Goal: Task Accomplishment & Management: Complete application form

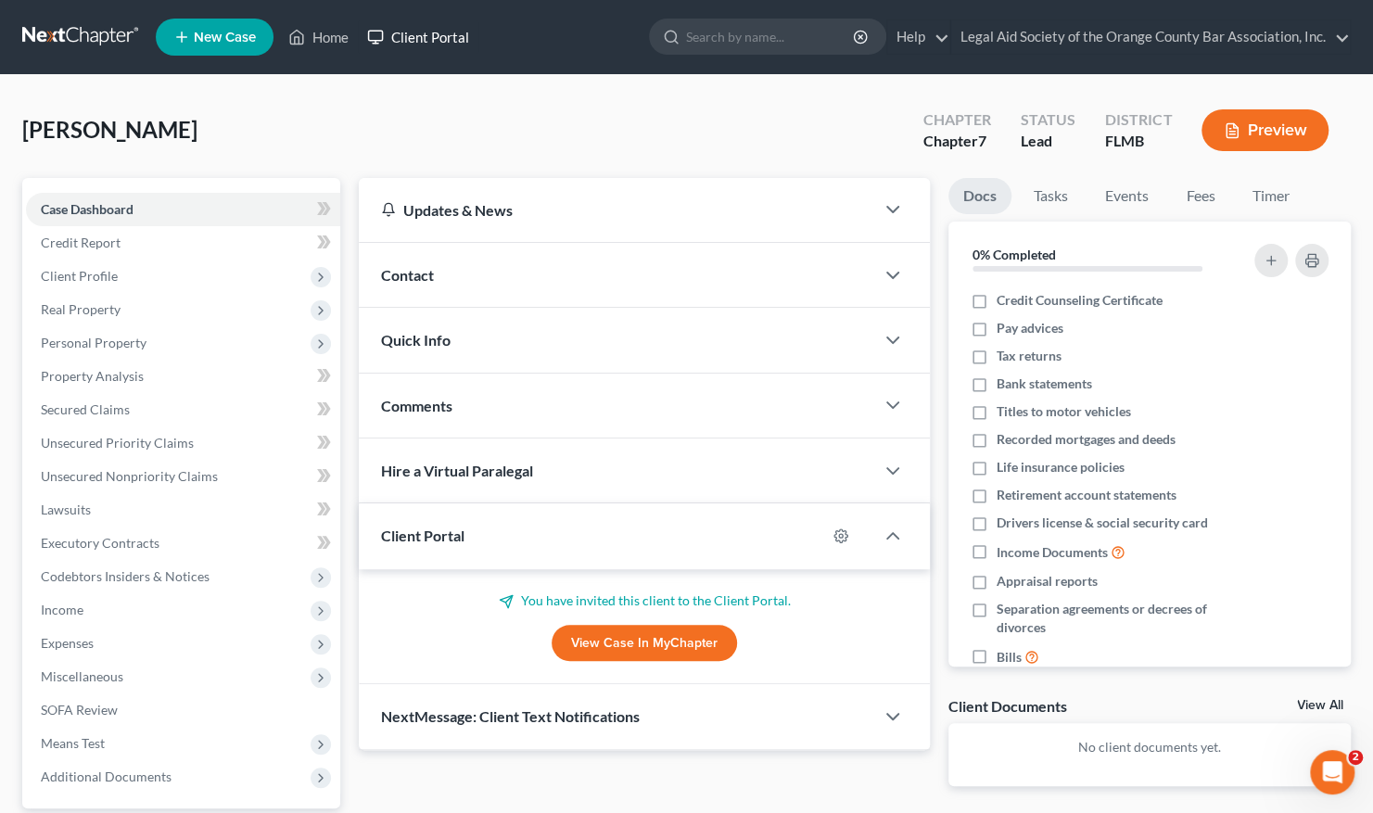
click at [429, 34] on link "Client Portal" at bounding box center [418, 36] width 121 height 33
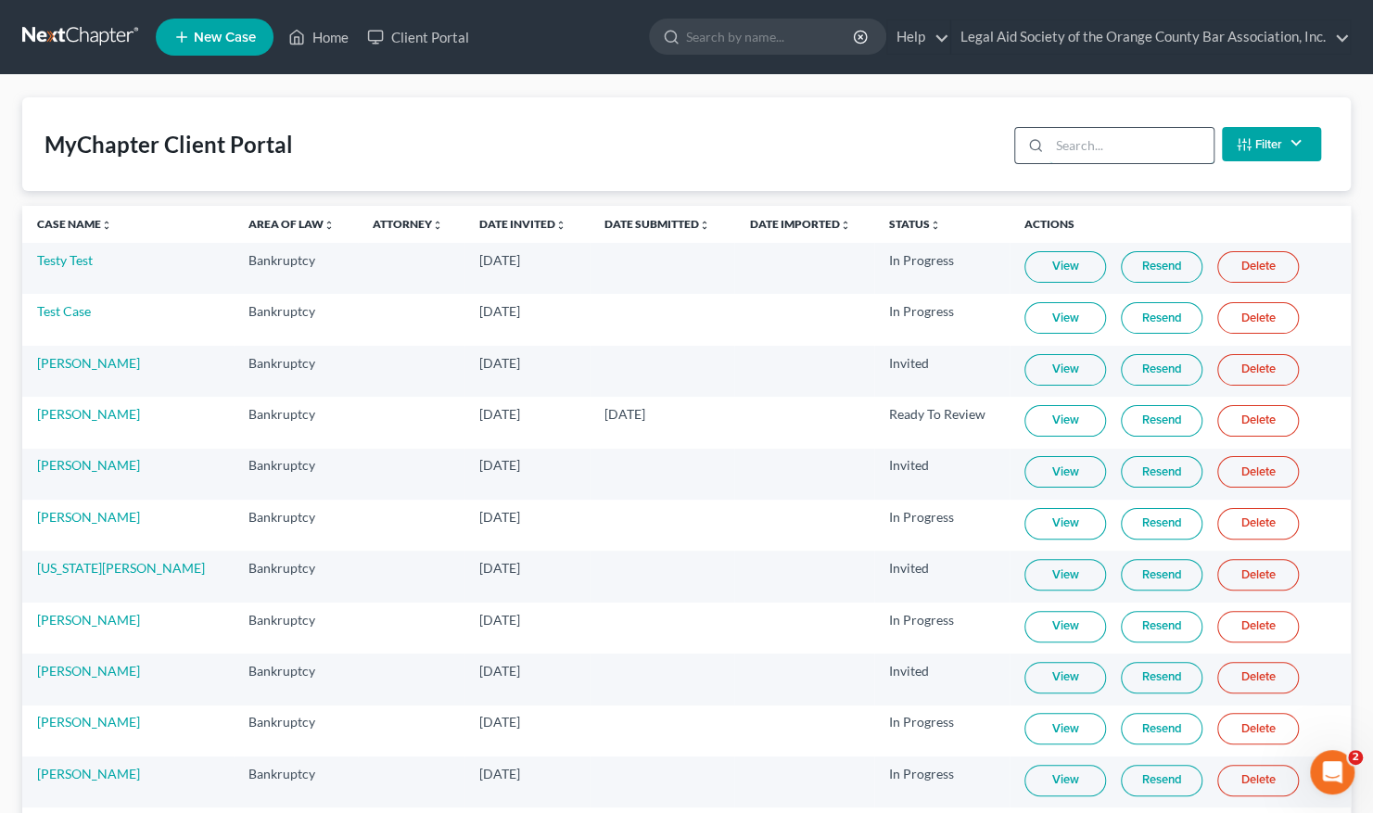
click at [1060, 143] on input "search" at bounding box center [1132, 145] width 164 height 35
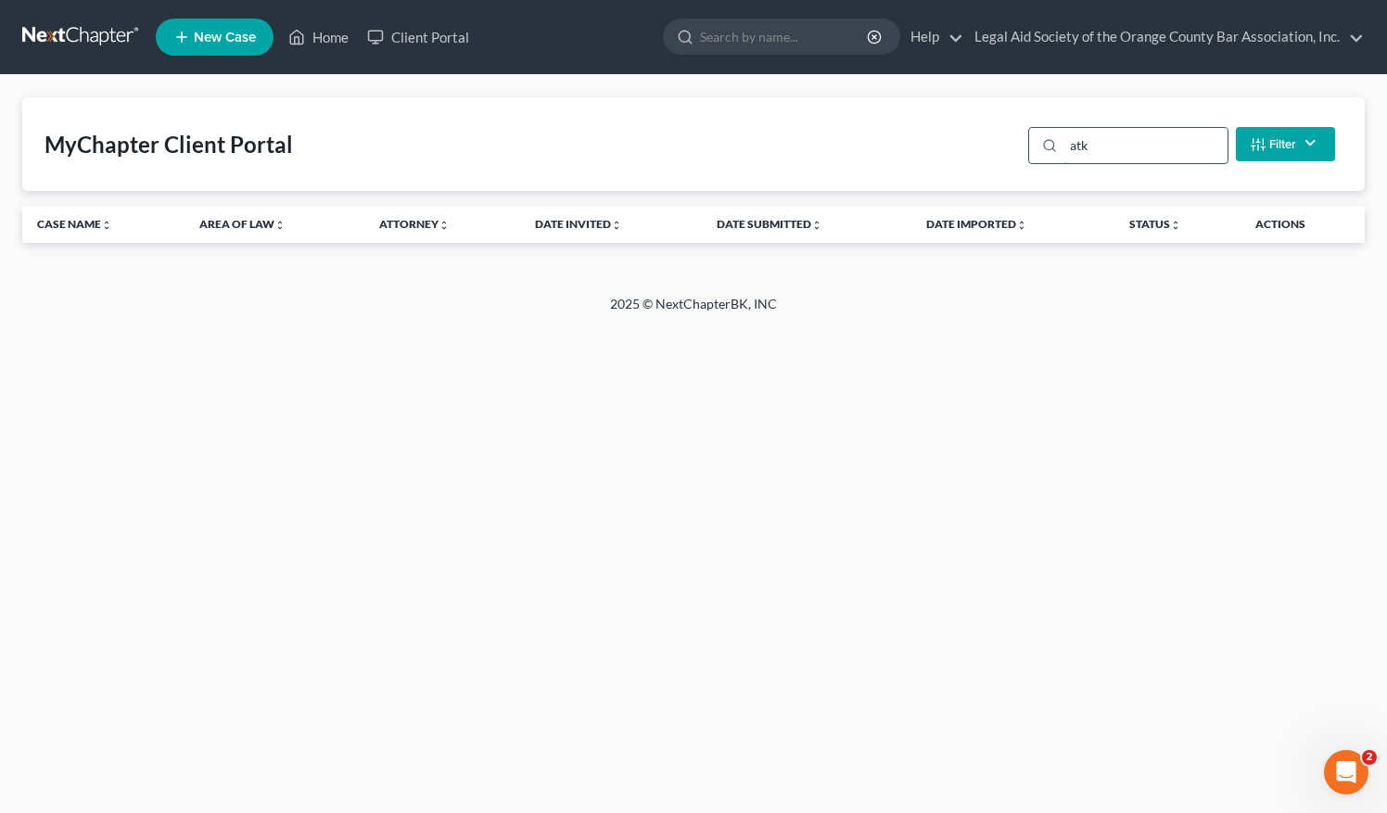
type input "at"
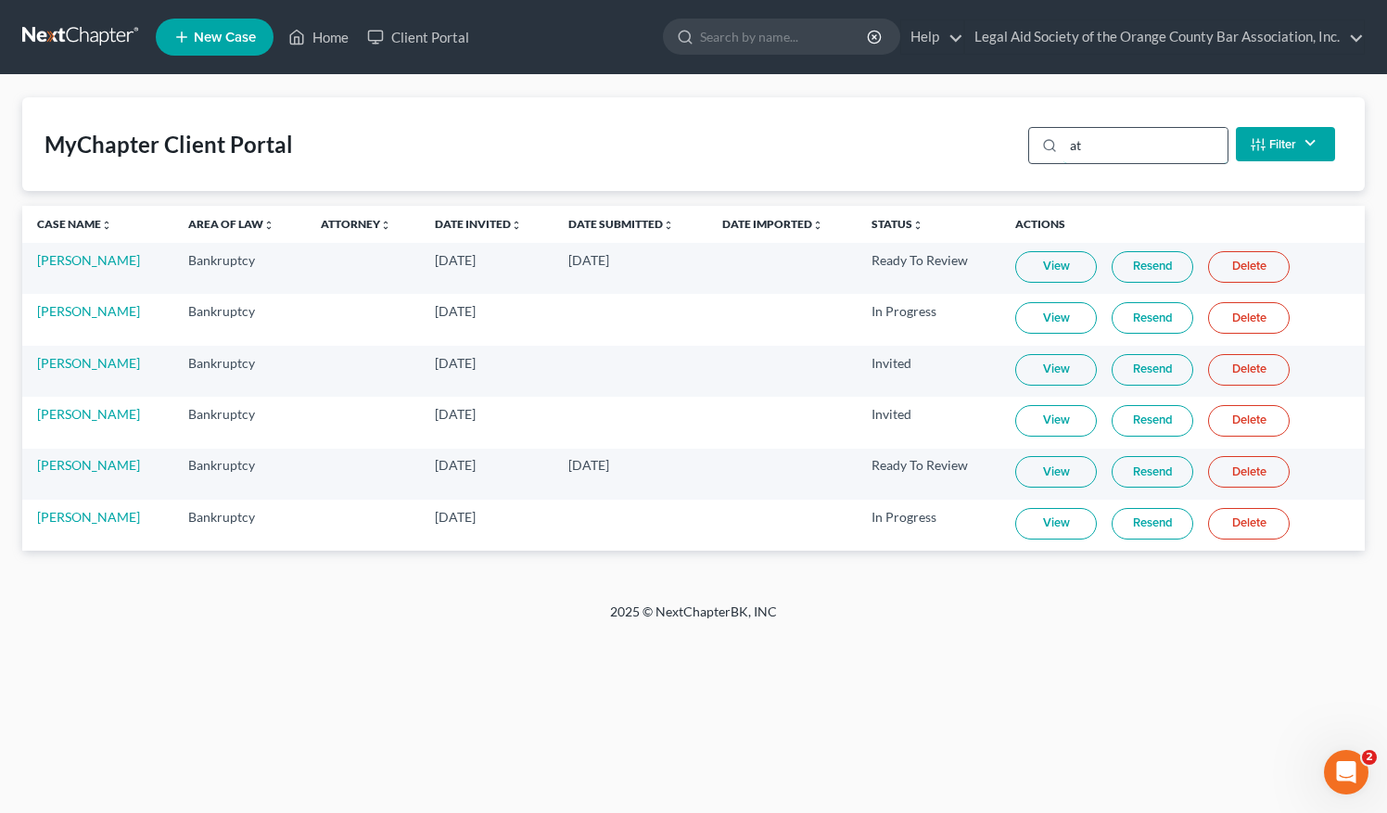
drag, startPoint x: 1092, startPoint y: 148, endPoint x: 1055, endPoint y: 148, distance: 36.2
click at [1055, 148] on div "at" at bounding box center [1128, 145] width 200 height 37
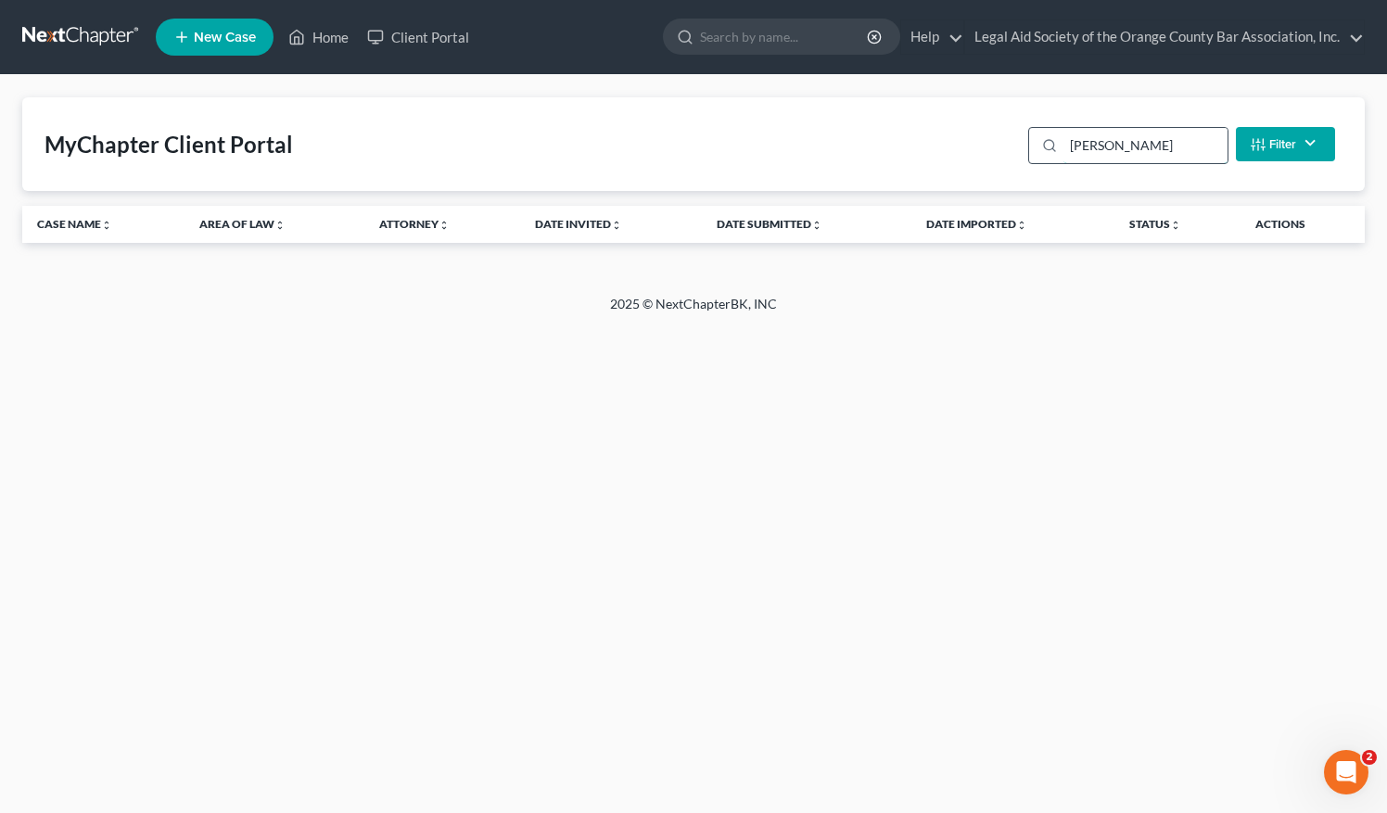
type input "[PERSON_NAME]"
drag, startPoint x: 1128, startPoint y: 158, endPoint x: 1059, endPoint y: 156, distance: 68.7
click at [1059, 156] on div "[PERSON_NAME]" at bounding box center [1128, 145] width 200 height 37
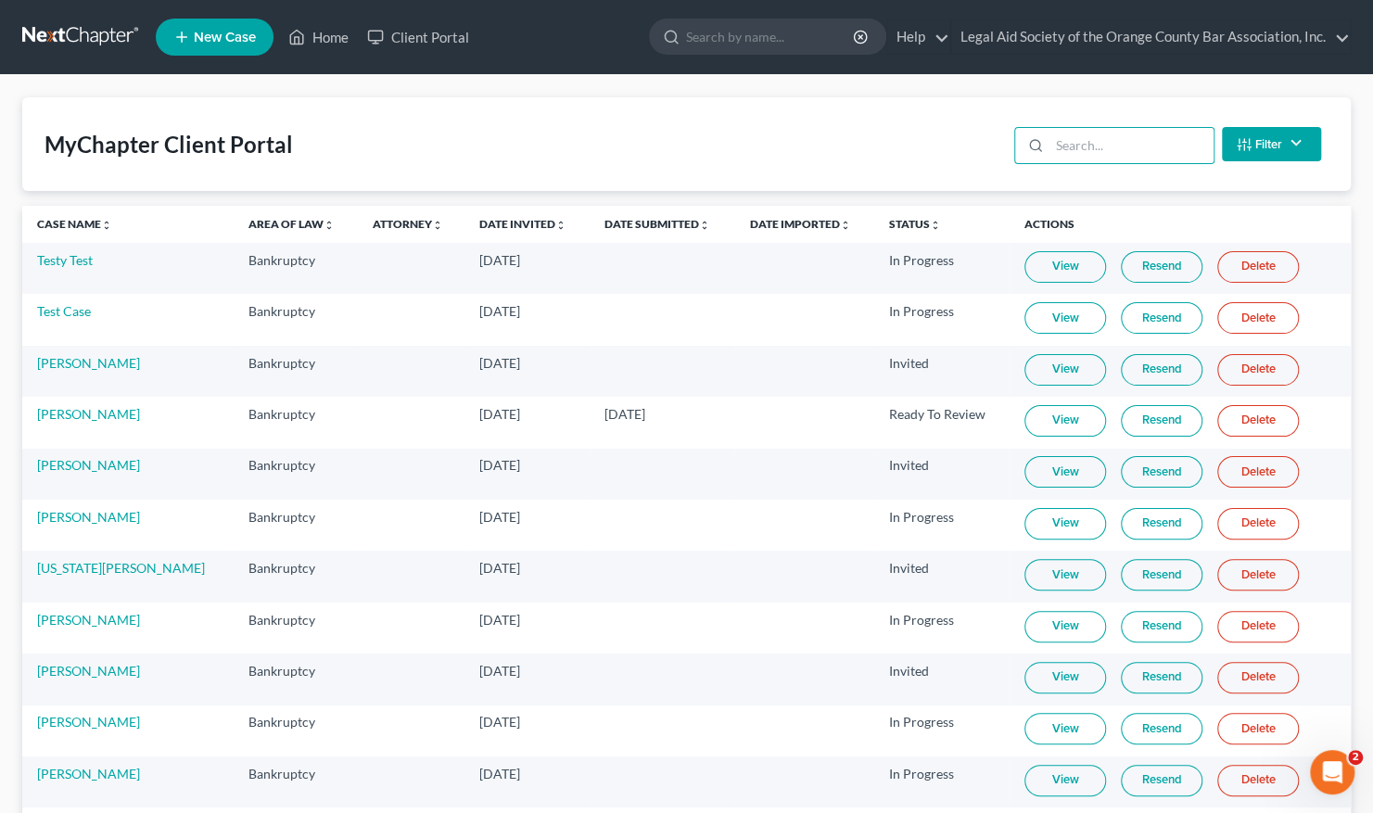
click at [195, 39] on span "New Case" at bounding box center [225, 38] width 62 height 14
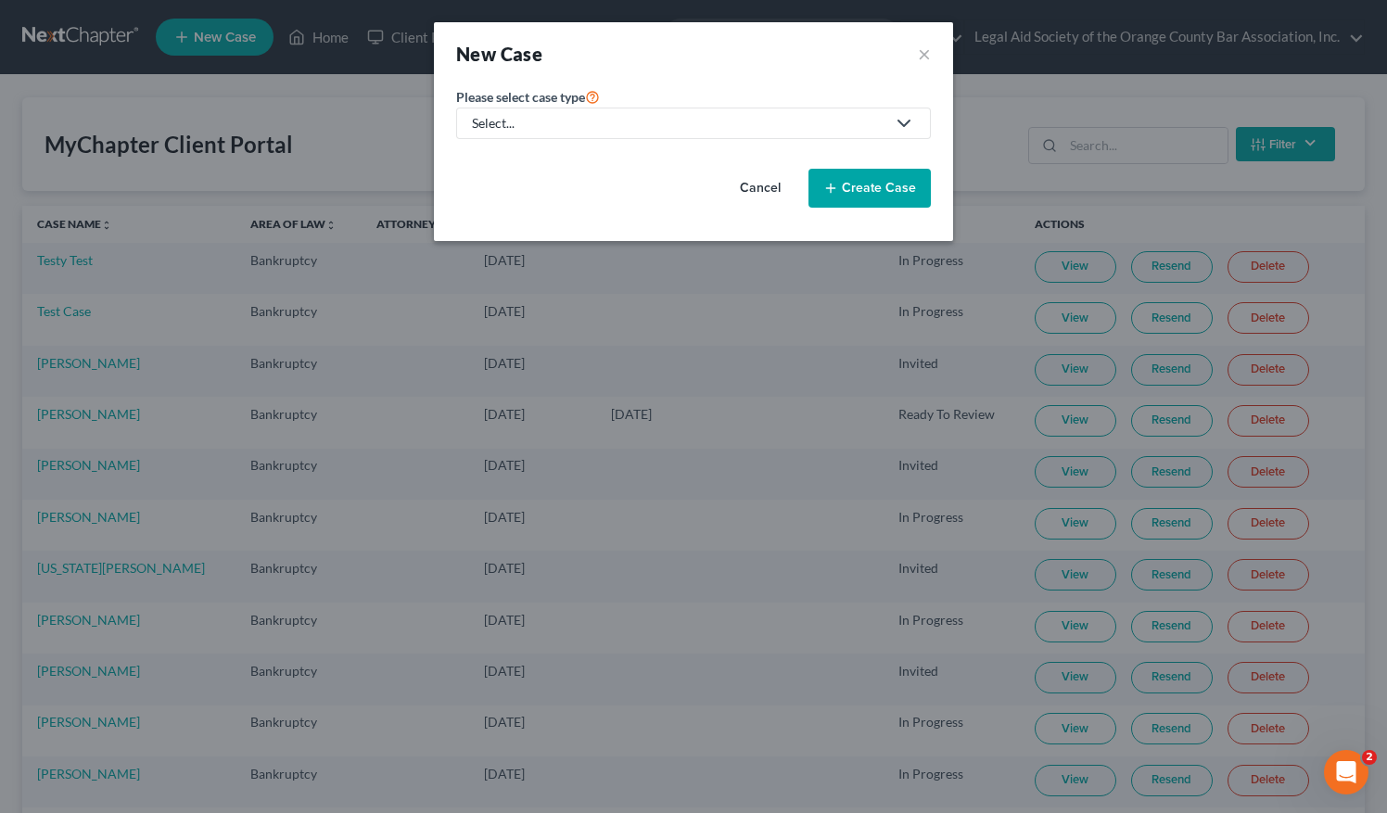
click at [517, 127] on div "Select..." at bounding box center [679, 123] width 414 height 19
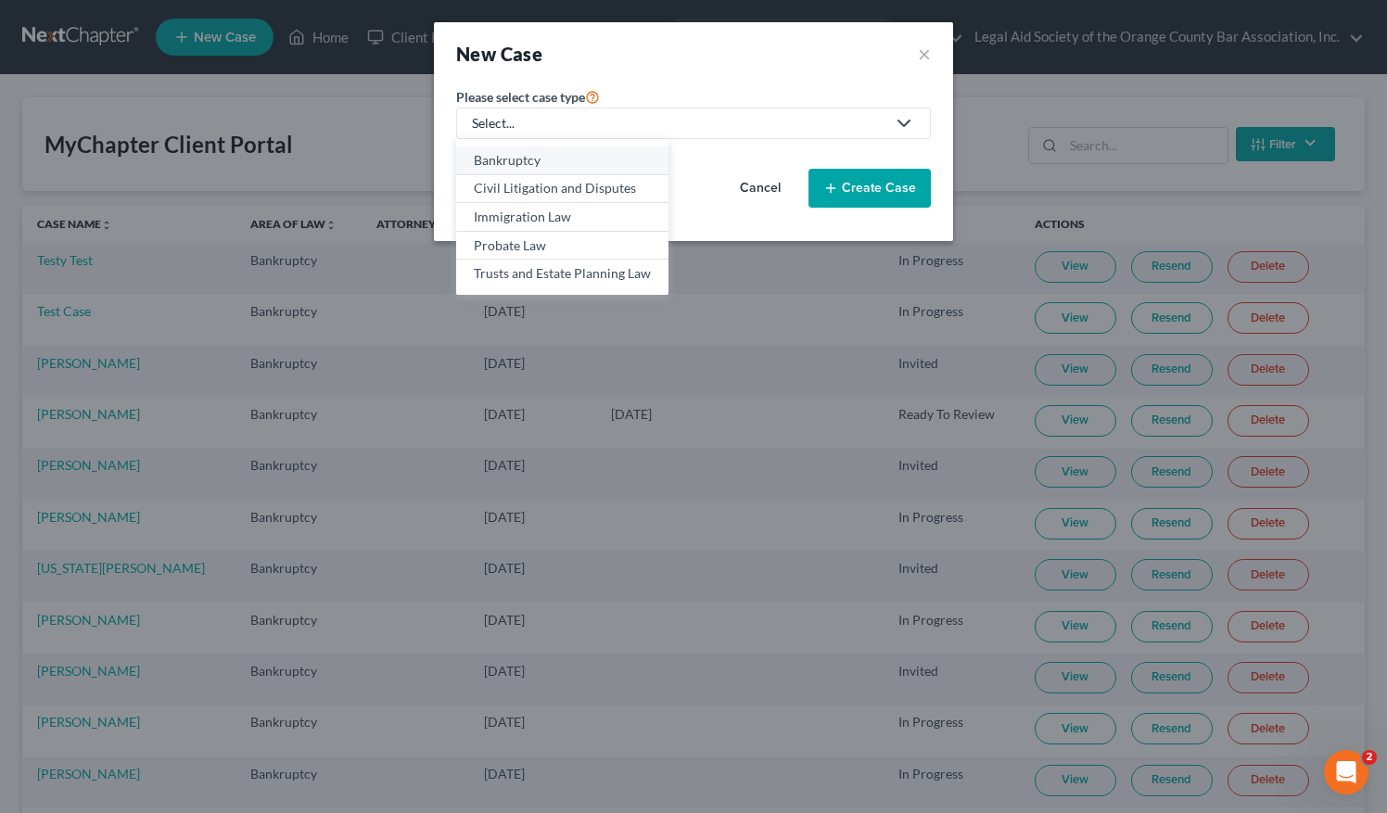
click at [514, 156] on div "Bankruptcy" at bounding box center [562, 160] width 177 height 19
select select "15"
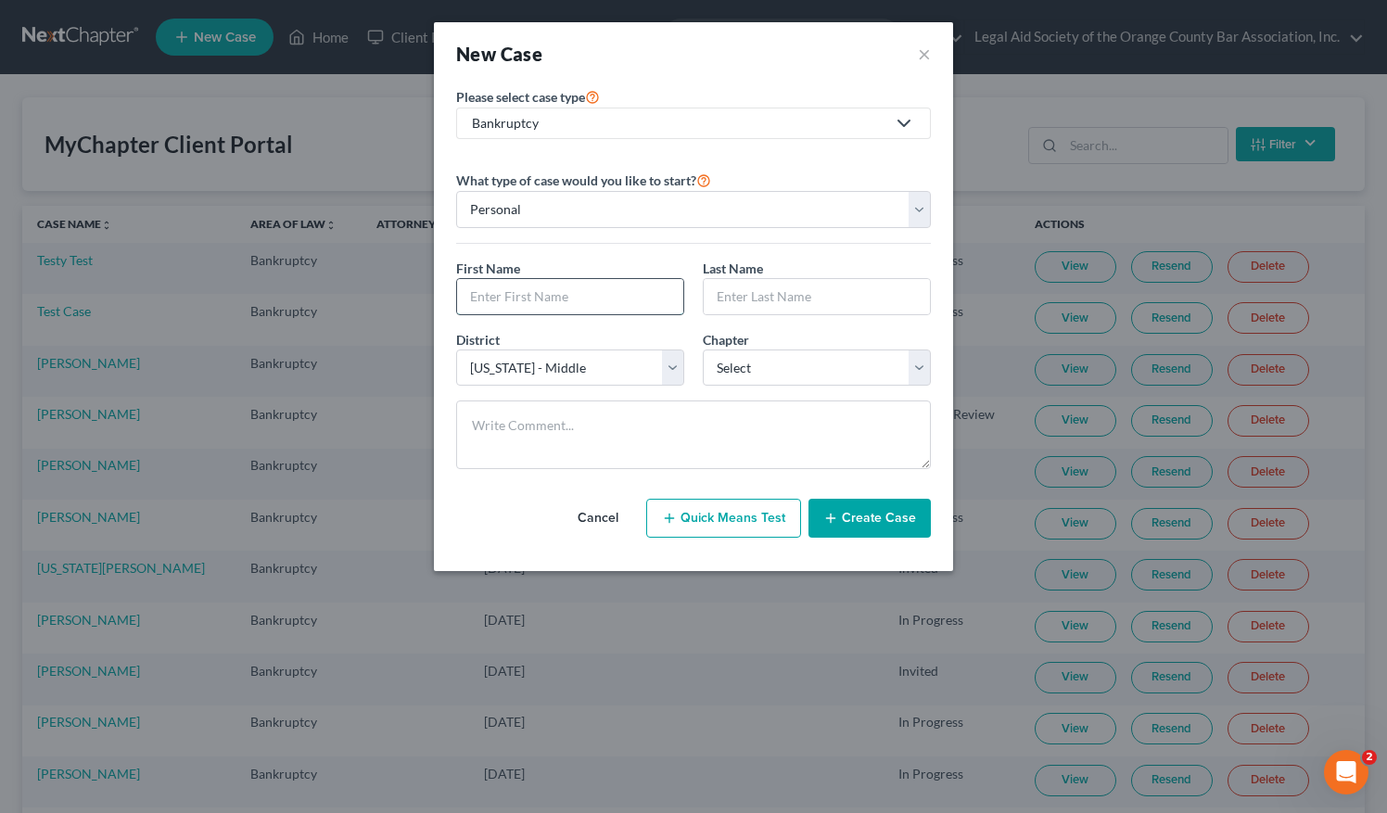
click at [507, 286] on input "text" at bounding box center [570, 296] width 226 height 35
paste input "[PERSON_NAME]"
type input "[PERSON_NAME]"
click at [737, 297] on input "text" at bounding box center [817, 296] width 226 height 35
paste input "[PERSON_NAME]"
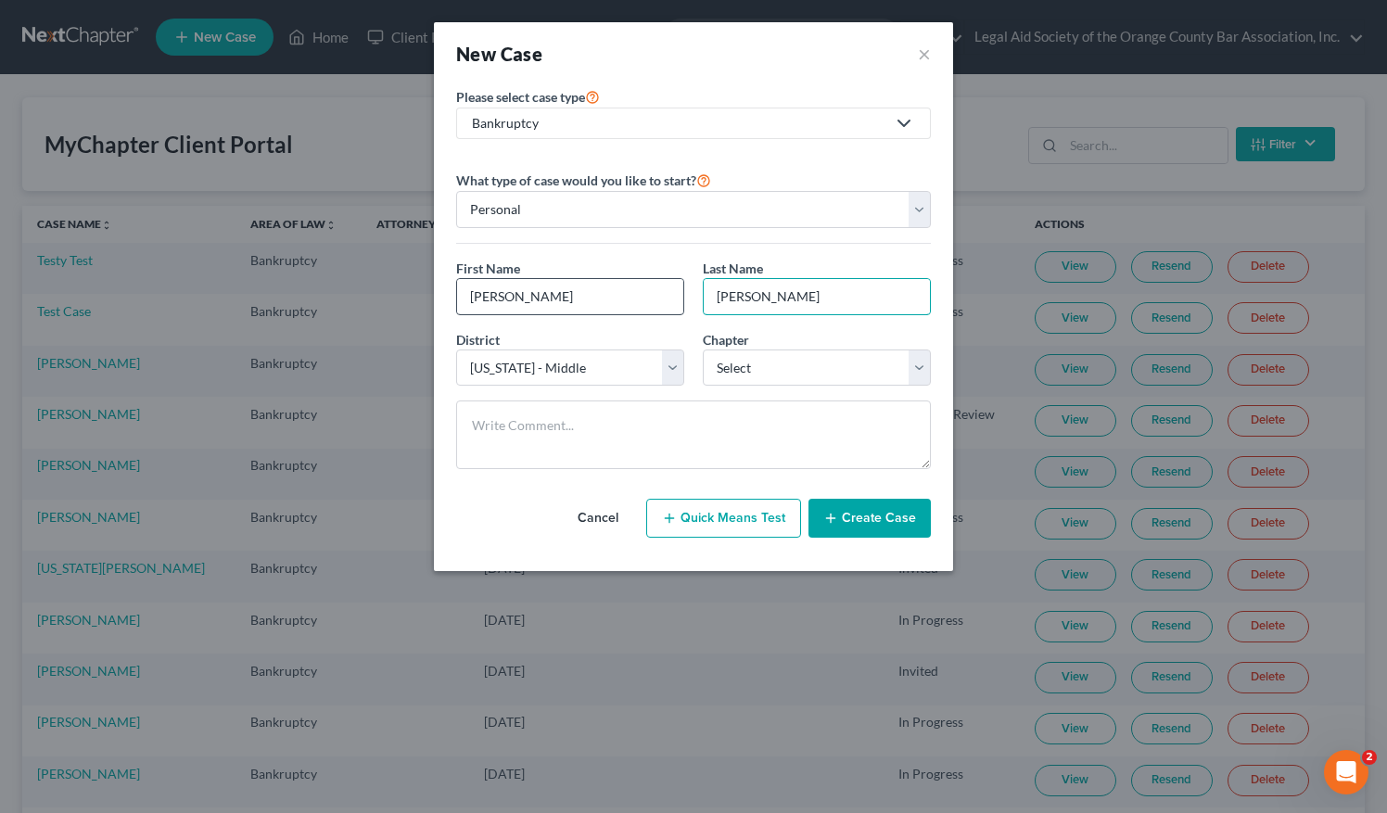
type input "[PERSON_NAME]"
drag, startPoint x: 518, startPoint y: 294, endPoint x: 642, endPoint y: 293, distance: 123.3
click at [642, 293] on input "[PERSON_NAME]" at bounding box center [570, 296] width 226 height 35
type input "[PERSON_NAME]"
drag, startPoint x: 766, startPoint y: 300, endPoint x: 662, endPoint y: 295, distance: 104.0
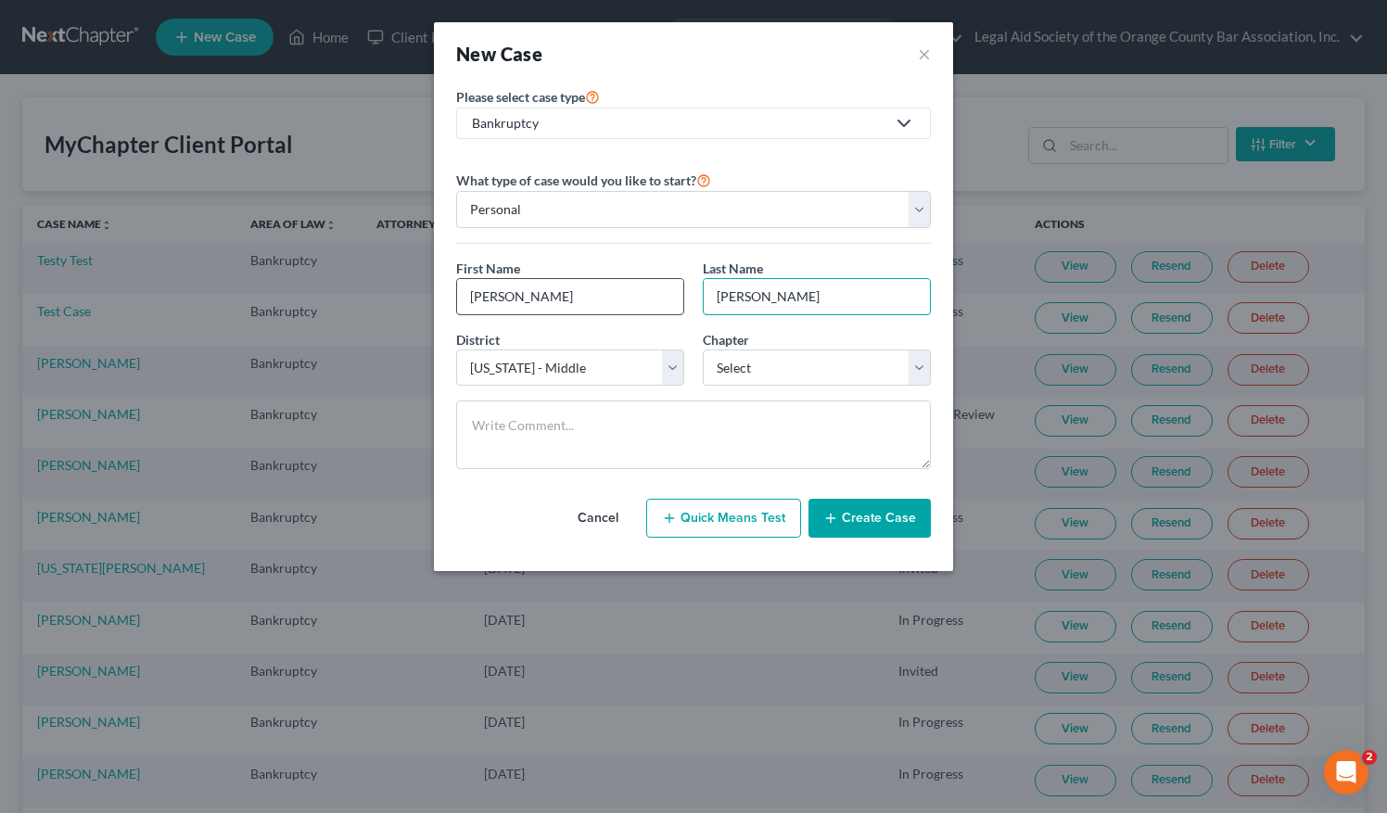
click at [663, 310] on div "First Name * [PERSON_NAME] Last Name * [PERSON_NAME]" at bounding box center [693, 294] width 493 height 71
type input "[PERSON_NAME]"
click at [809, 357] on select "Select 7 11 12 13" at bounding box center [817, 368] width 228 height 37
select select "0"
click at [703, 350] on select "Select 7 11 12 13" at bounding box center [817, 368] width 228 height 37
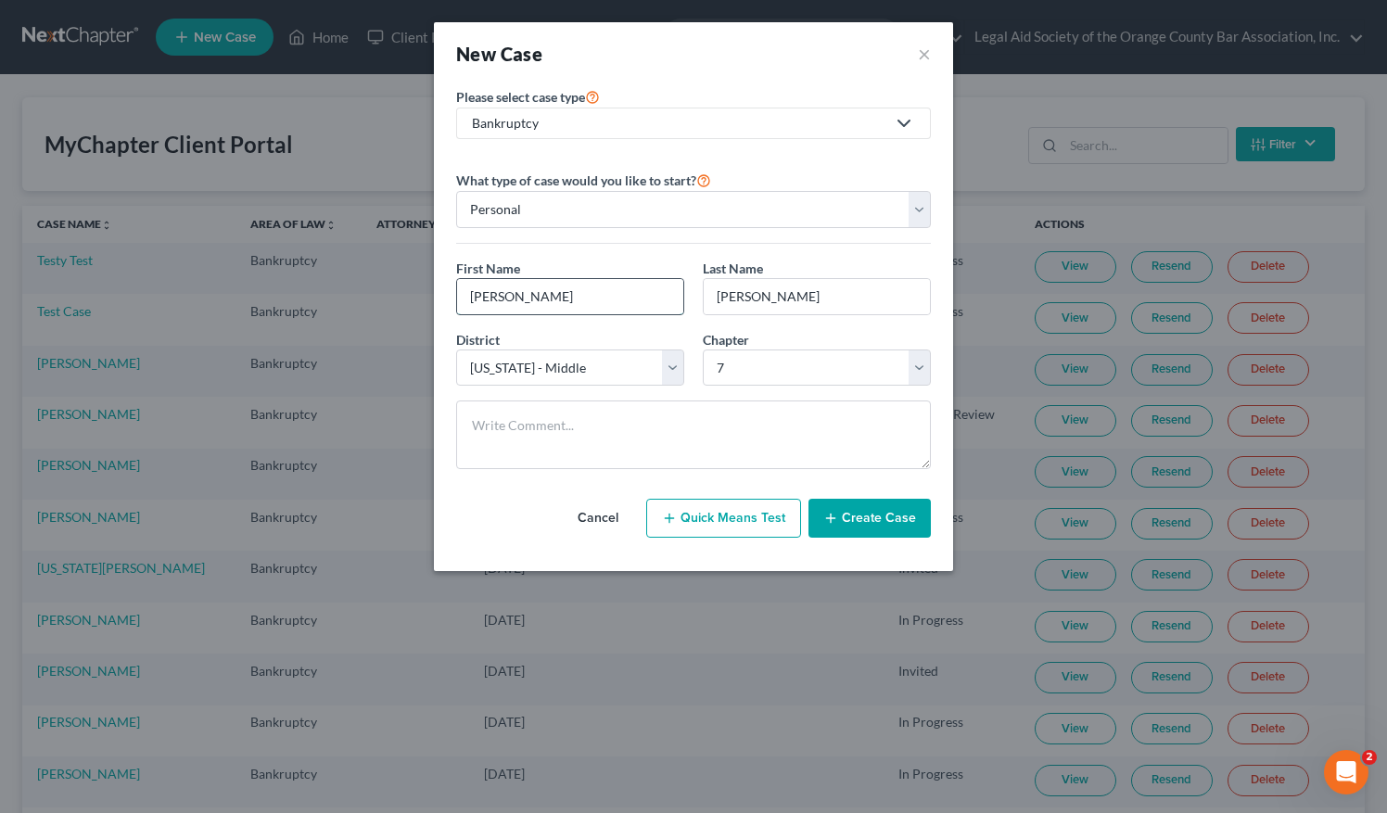
click at [464, 288] on input "[PERSON_NAME]" at bounding box center [570, 296] width 226 height 35
click at [713, 296] on input "[PERSON_NAME]" at bounding box center [817, 296] width 226 height 35
drag, startPoint x: 709, startPoint y: 298, endPoint x: 677, endPoint y: 302, distance: 31.9
click at [677, 302] on div "First Name * [PERSON_NAME] Last Name * [PERSON_NAME]" at bounding box center [693, 294] width 493 height 71
type input "[PERSON_NAME]"
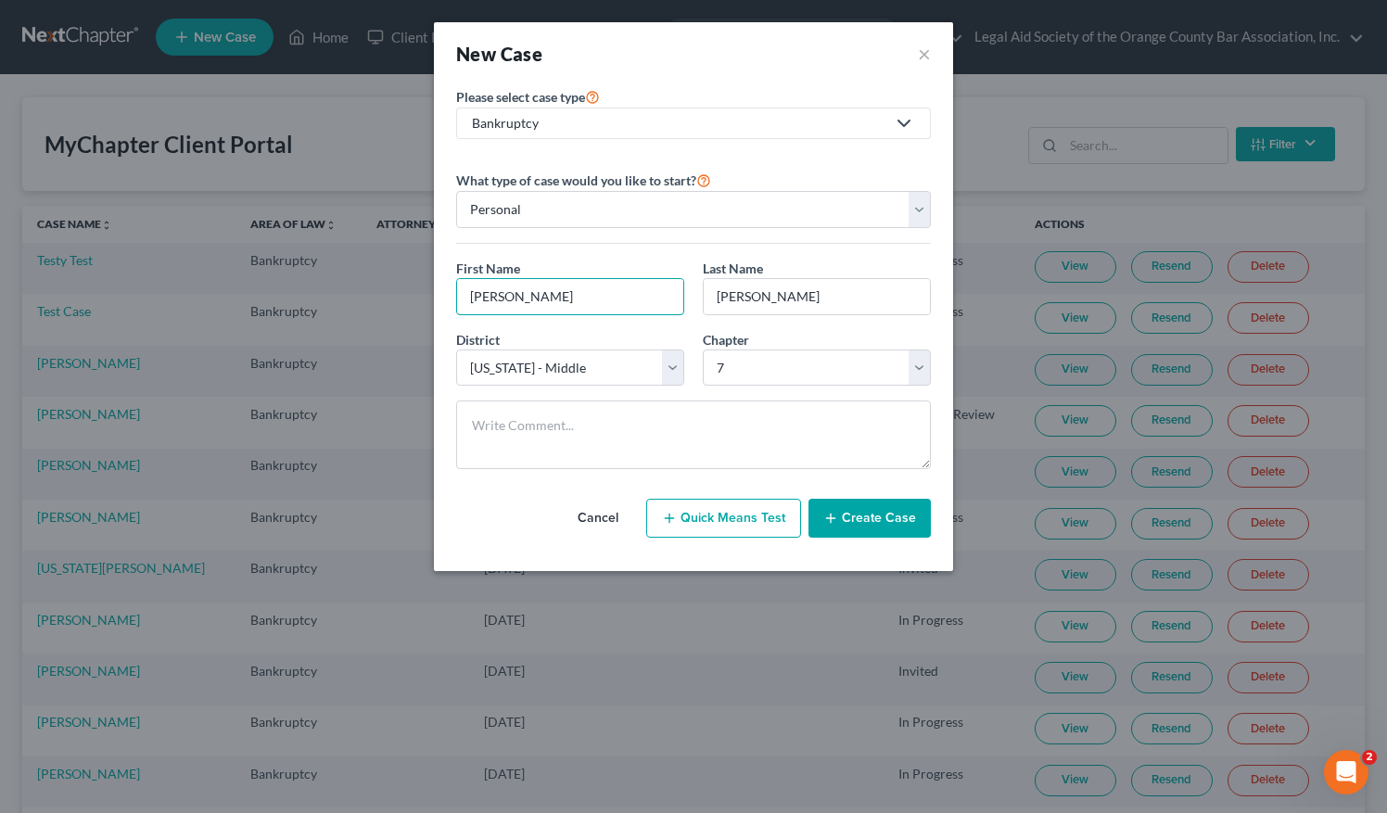
drag, startPoint x: 466, startPoint y: 298, endPoint x: 421, endPoint y: 298, distance: 45.4
click at [421, 298] on div "New Case × Please select case type * Bankruptcy Bankruptcy Civil Litigation and…" at bounding box center [693, 406] width 1387 height 813
click at [887, 512] on button "Create Case" at bounding box center [870, 518] width 122 height 39
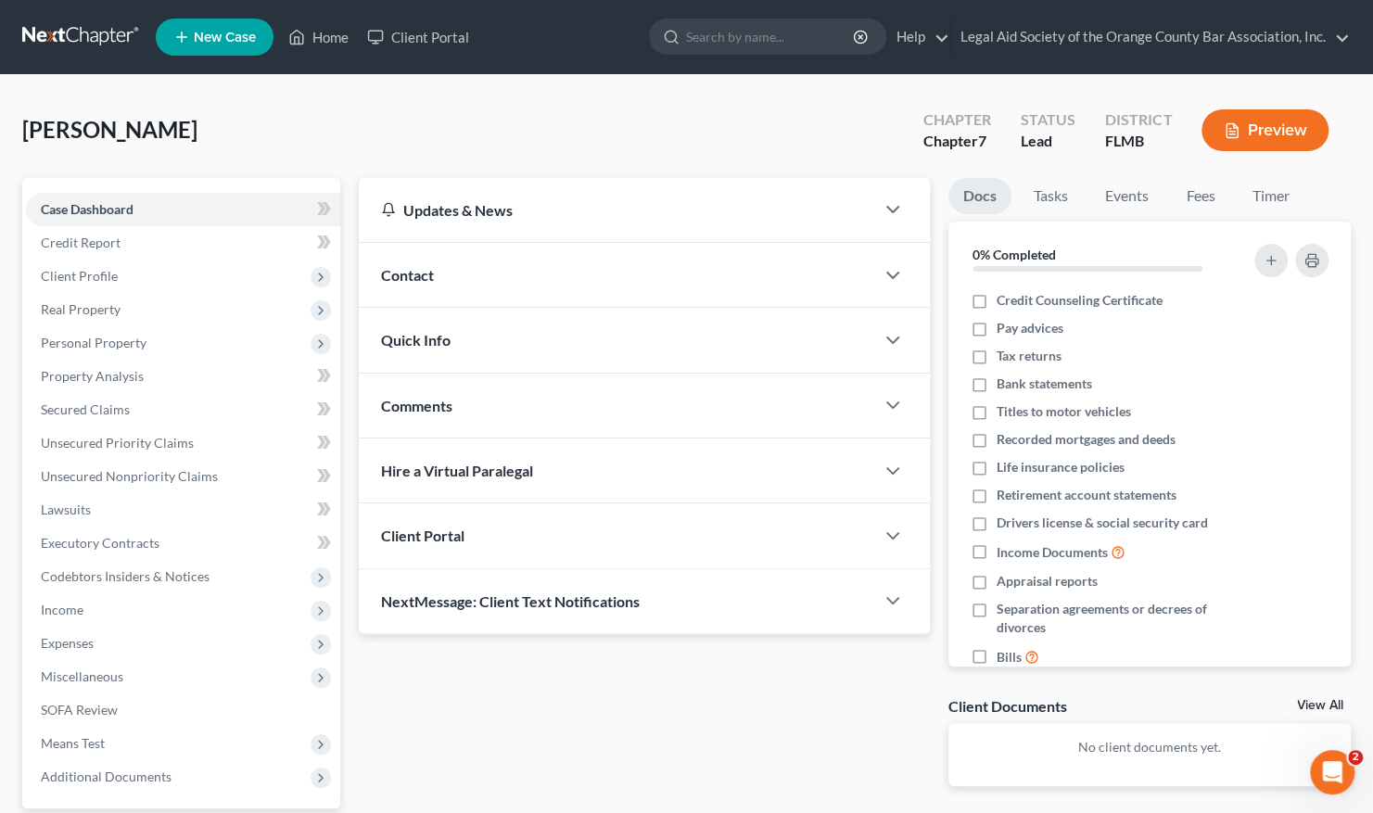
click at [526, 533] on div "Client Portal" at bounding box center [617, 536] width 516 height 64
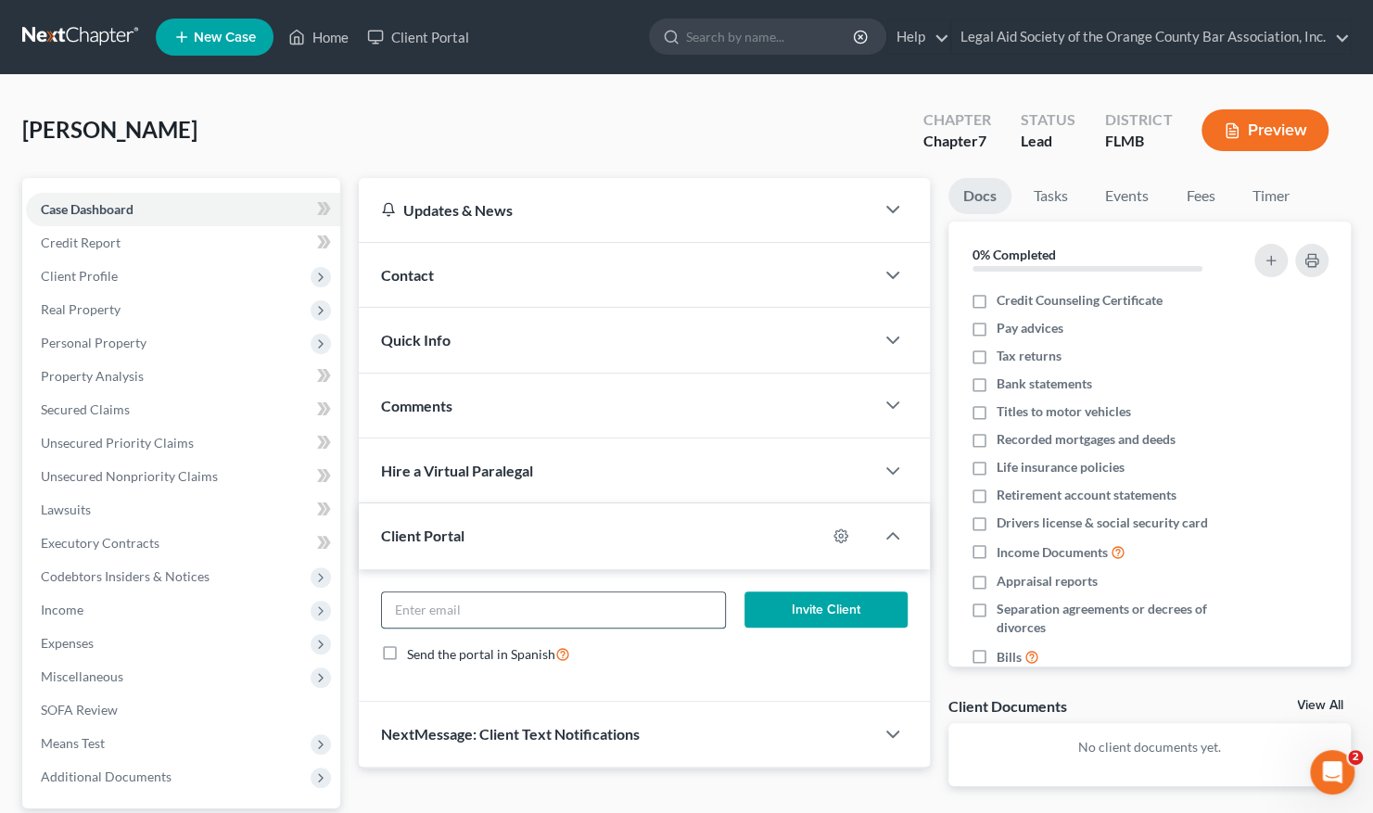
click at [415, 611] on input "email" at bounding box center [553, 610] width 343 height 35
paste input "[EMAIL_ADDRESS][DOMAIN_NAME]"
type input "[EMAIL_ADDRESS][DOMAIN_NAME]"
click at [823, 612] on button "Invite Client" at bounding box center [826, 610] width 163 height 37
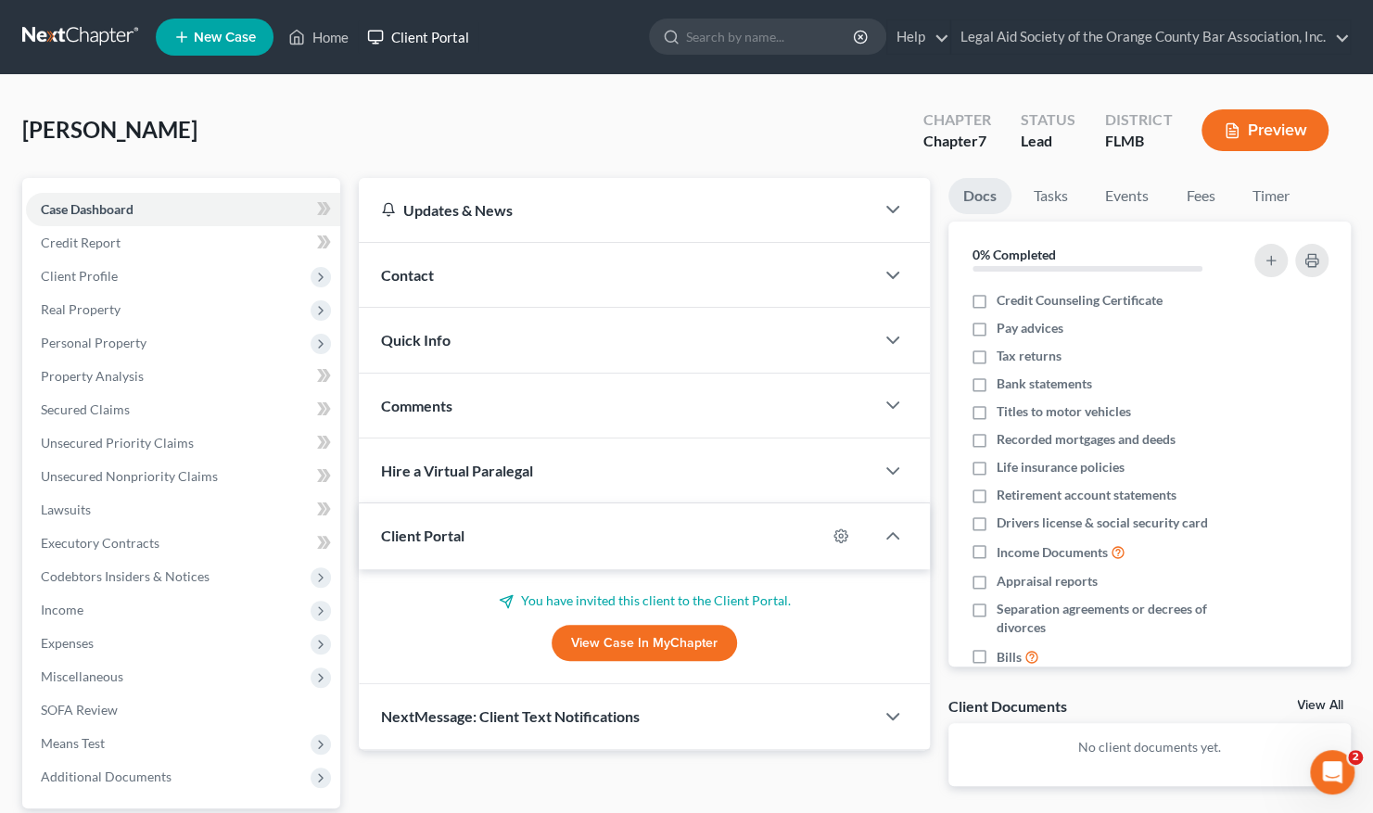
click at [410, 38] on link "Client Portal" at bounding box center [418, 36] width 121 height 33
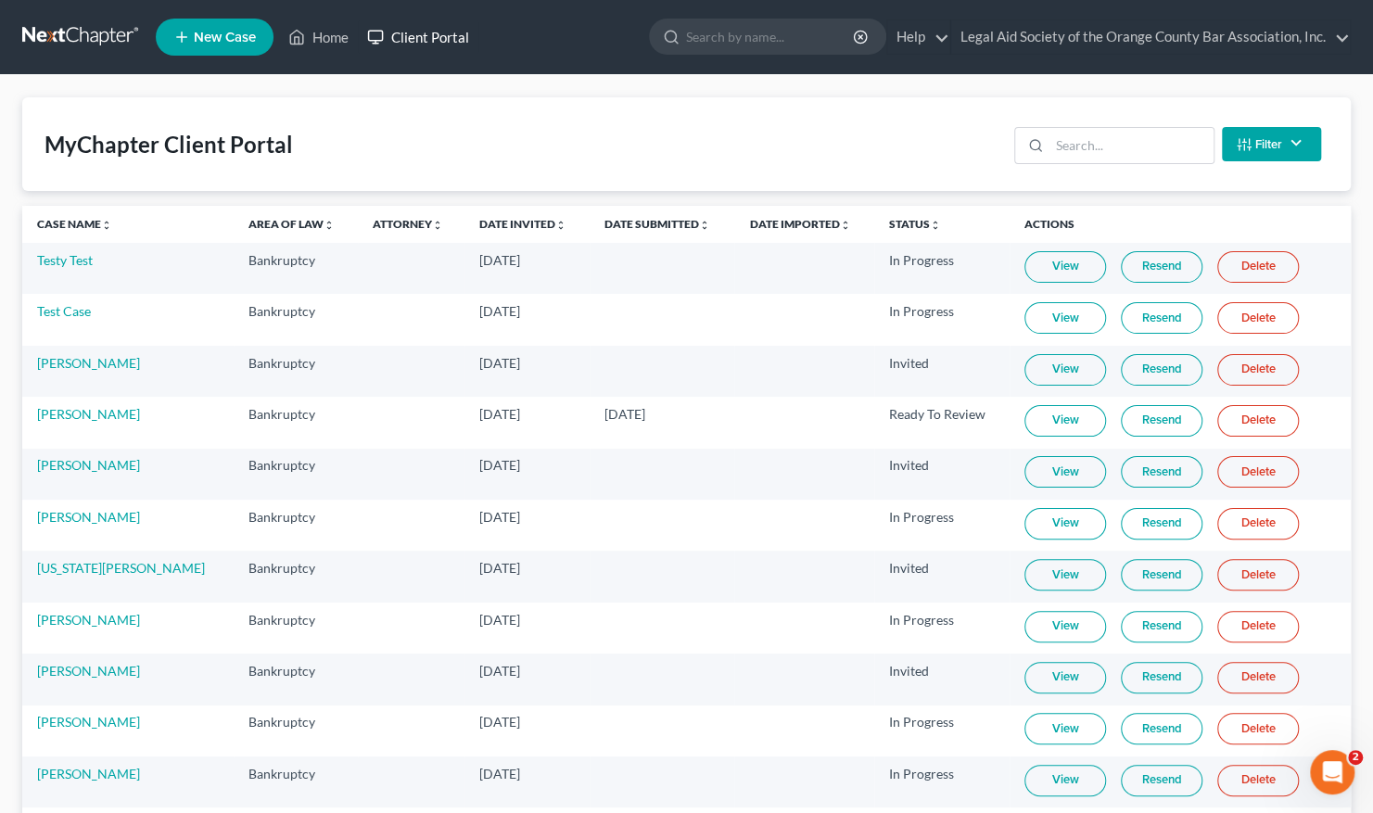
click at [443, 25] on link "Client Portal" at bounding box center [418, 36] width 121 height 33
click at [434, 40] on link "Client Portal" at bounding box center [418, 36] width 121 height 33
click at [1090, 152] on input "search" at bounding box center [1132, 145] width 164 height 35
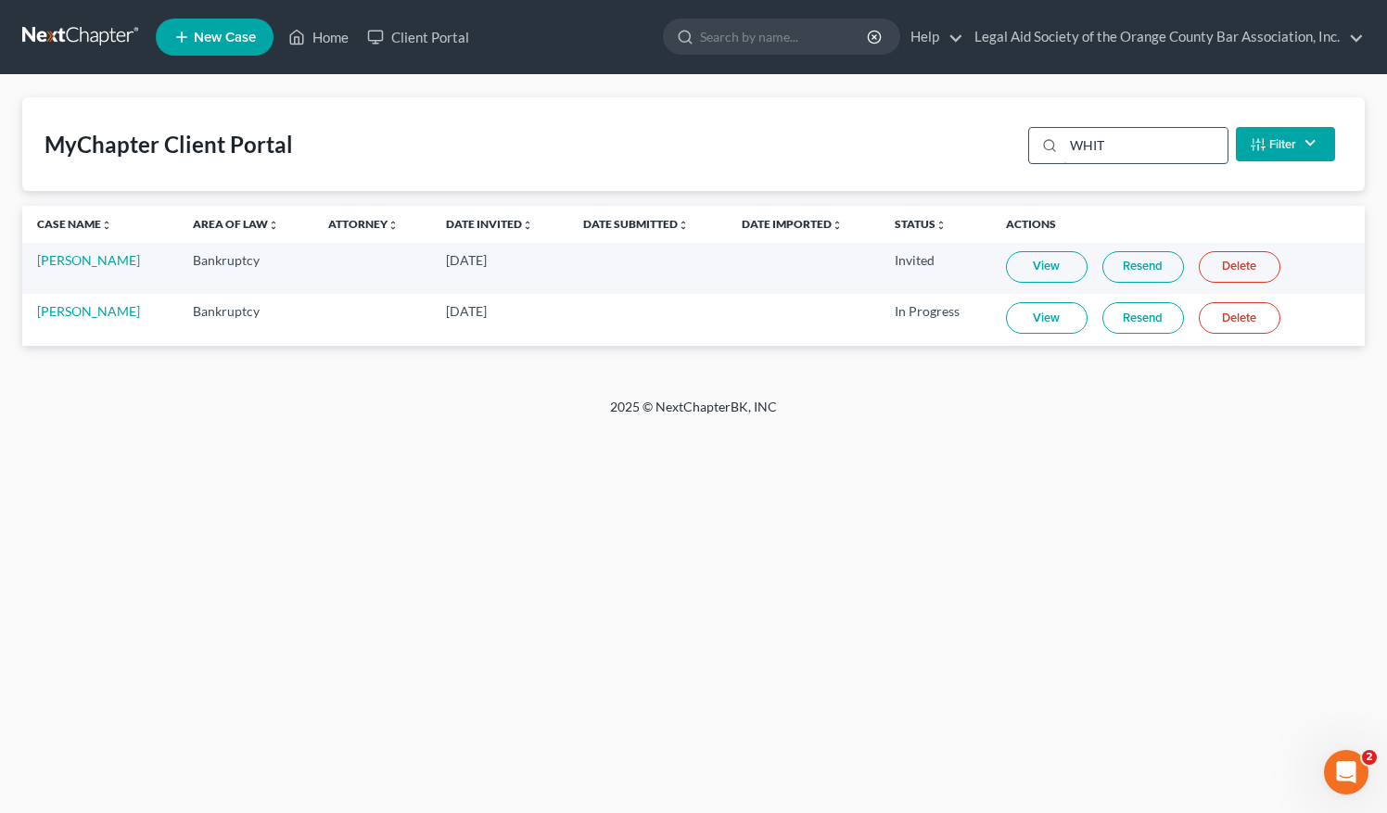
type input "[PERSON_NAME]"
drag, startPoint x: 1131, startPoint y: 149, endPoint x: 1053, endPoint y: 158, distance: 79.3
click at [1053, 158] on div "[PERSON_NAME]" at bounding box center [1128, 145] width 200 height 37
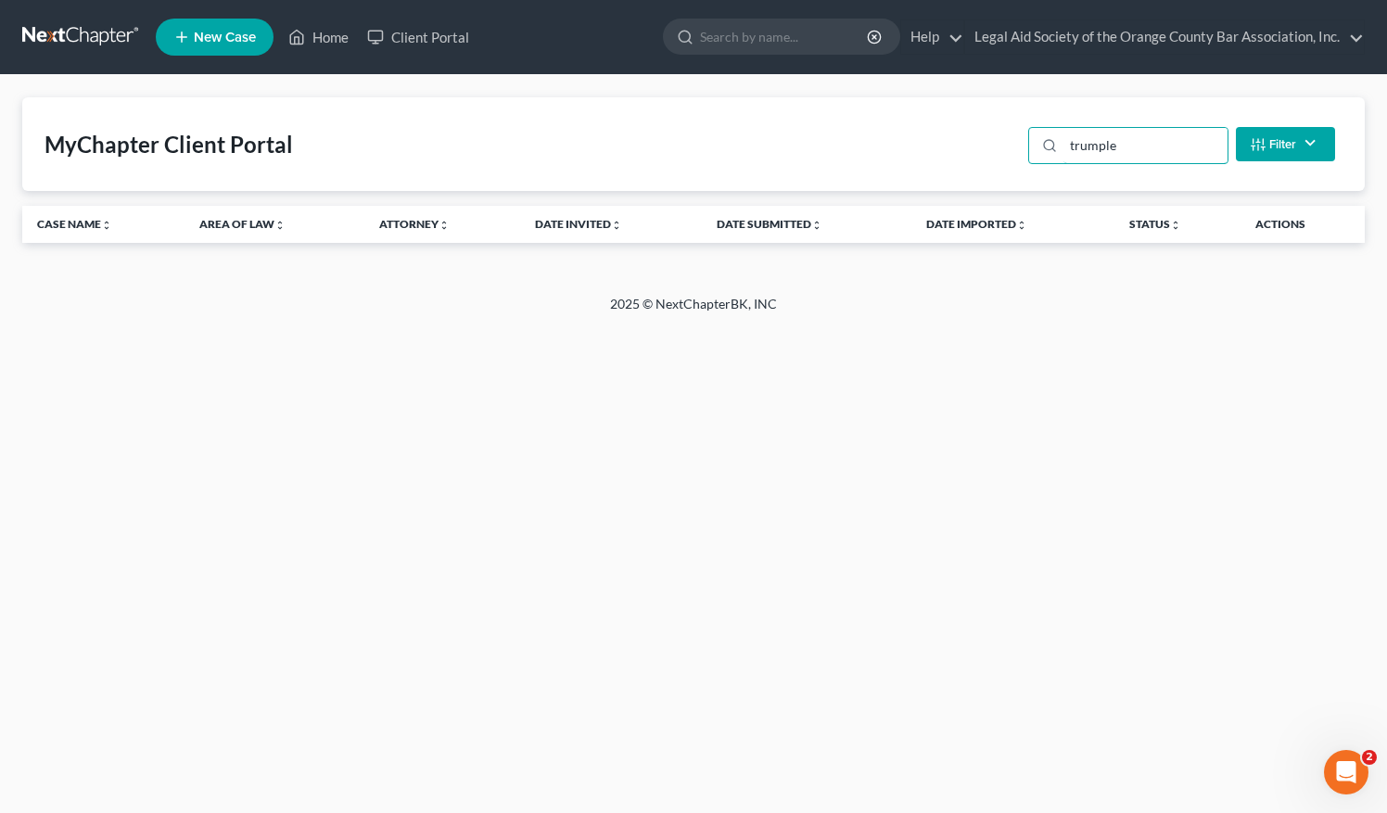
type input "[PERSON_NAME]"
drag, startPoint x: 1142, startPoint y: 153, endPoint x: 925, endPoint y: 146, distance: 217.1
click at [925, 146] on div "MyChapter Client Portal [PERSON_NAME] Filter Status Filter... Invited In Progre…" at bounding box center [693, 144] width 1343 height 94
type input "[PERSON_NAME]"
drag, startPoint x: 1120, startPoint y: 146, endPoint x: 1024, endPoint y: 152, distance: 96.7
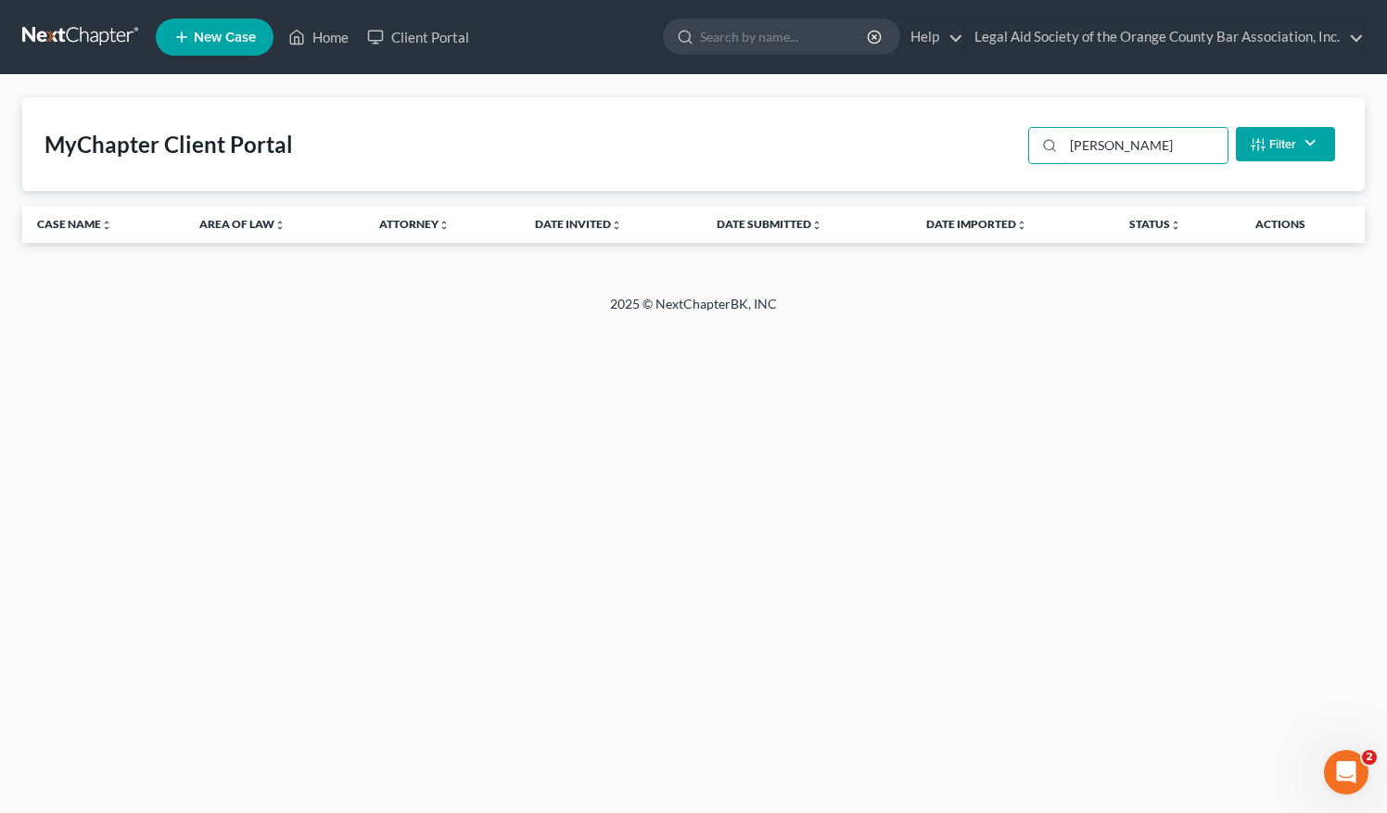
click at [1024, 152] on div "[PERSON_NAME] Filter Status Filter... Invited In Progress Ready To Review Revie…" at bounding box center [1182, 144] width 322 height 49
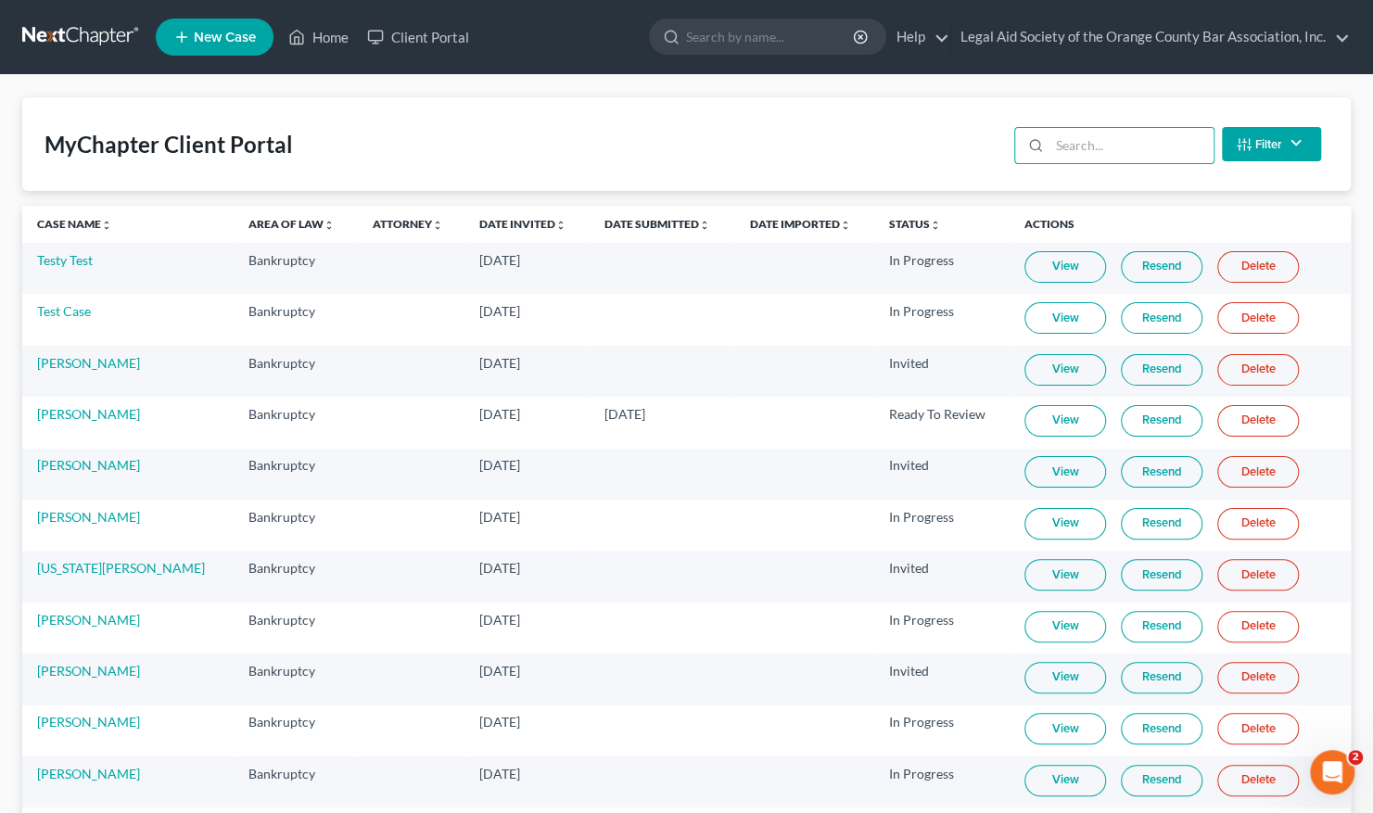
click at [243, 43] on span "New Case" at bounding box center [225, 38] width 62 height 14
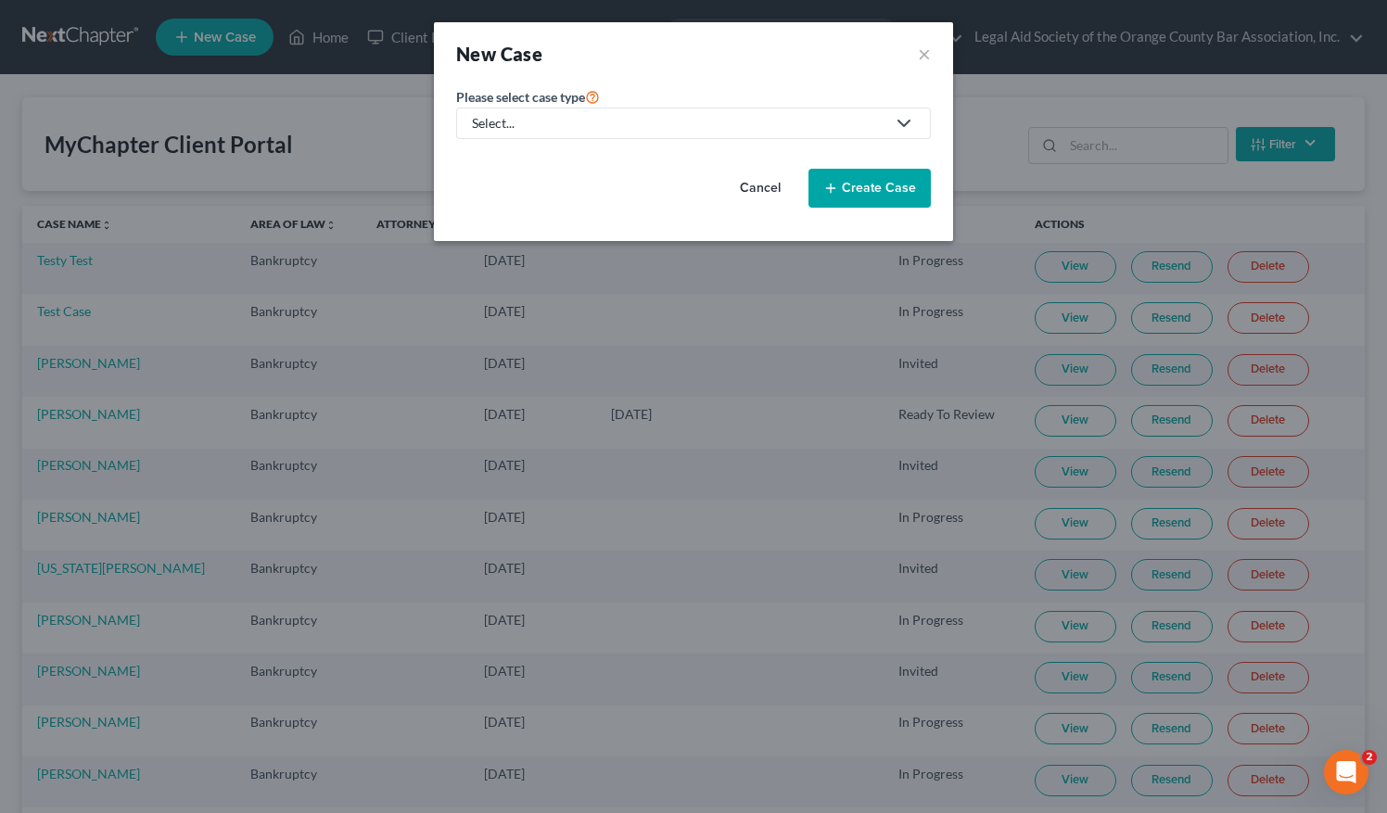
click at [660, 126] on div "Select..." at bounding box center [679, 123] width 414 height 19
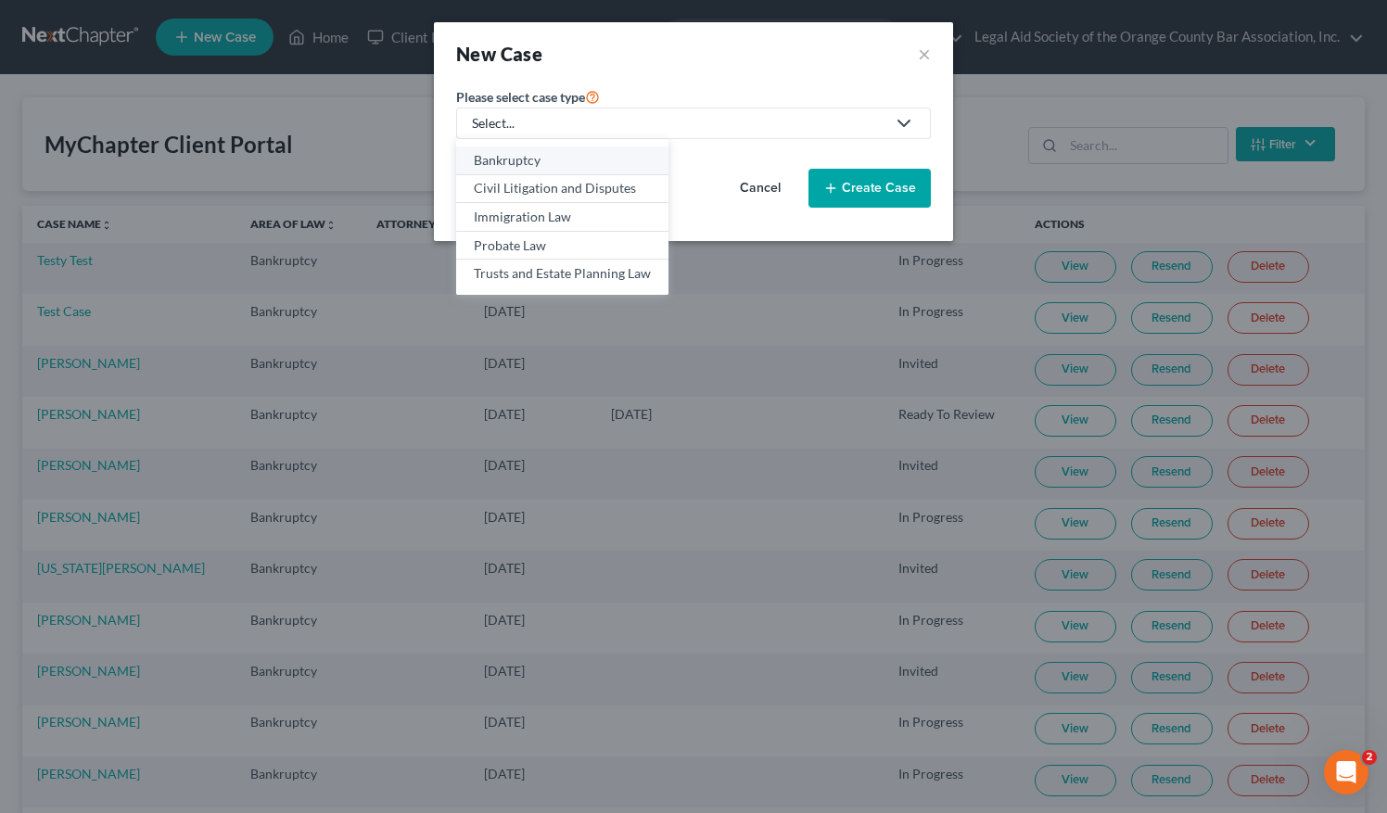
click at [538, 163] on div "Bankruptcy" at bounding box center [562, 160] width 177 height 19
select select "15"
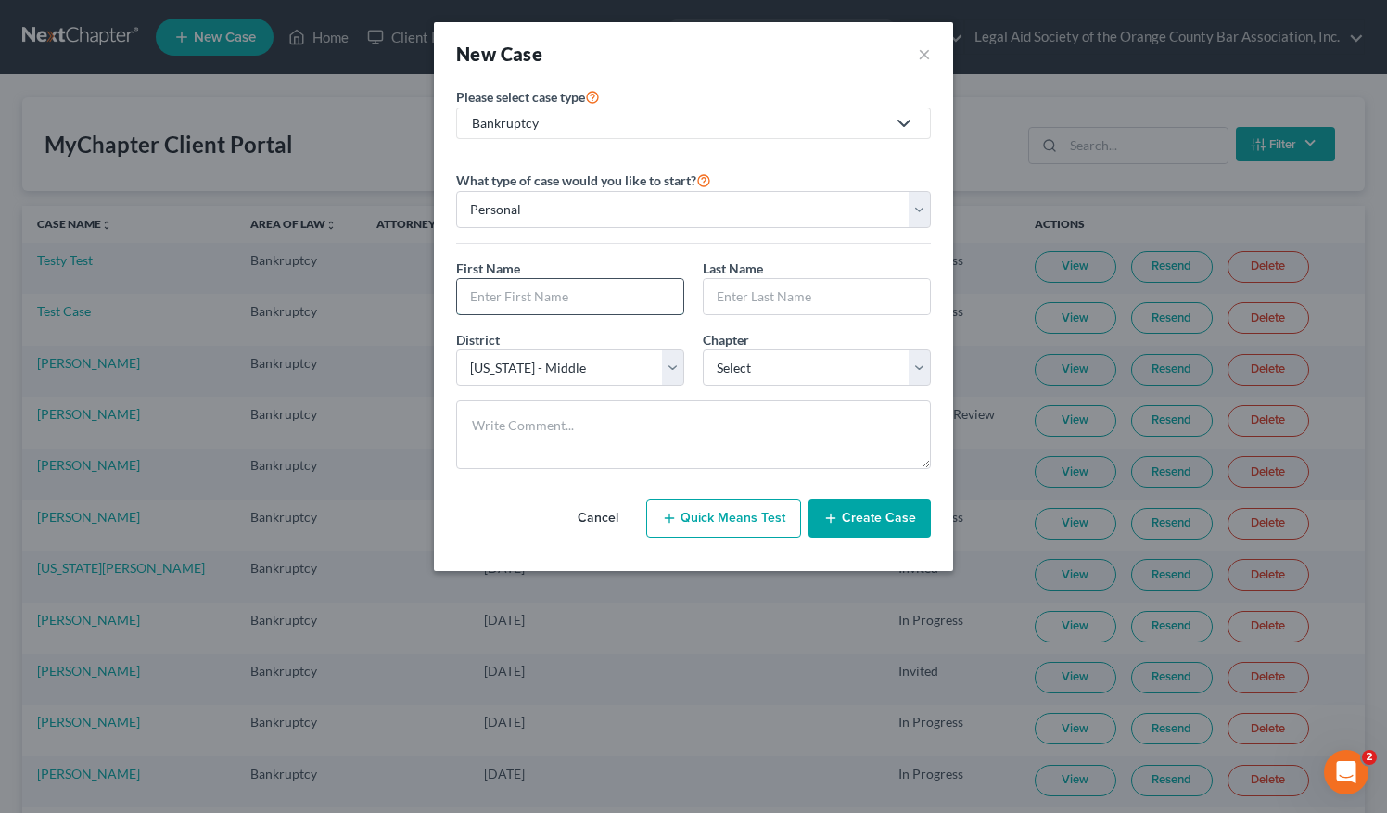
click at [478, 287] on input "text" at bounding box center [570, 296] width 226 height 35
paste input "[PERSON_NAME]"
type input "[PERSON_NAME]"
click at [747, 299] on input "text" at bounding box center [817, 296] width 226 height 35
paste input "[PERSON_NAME]"
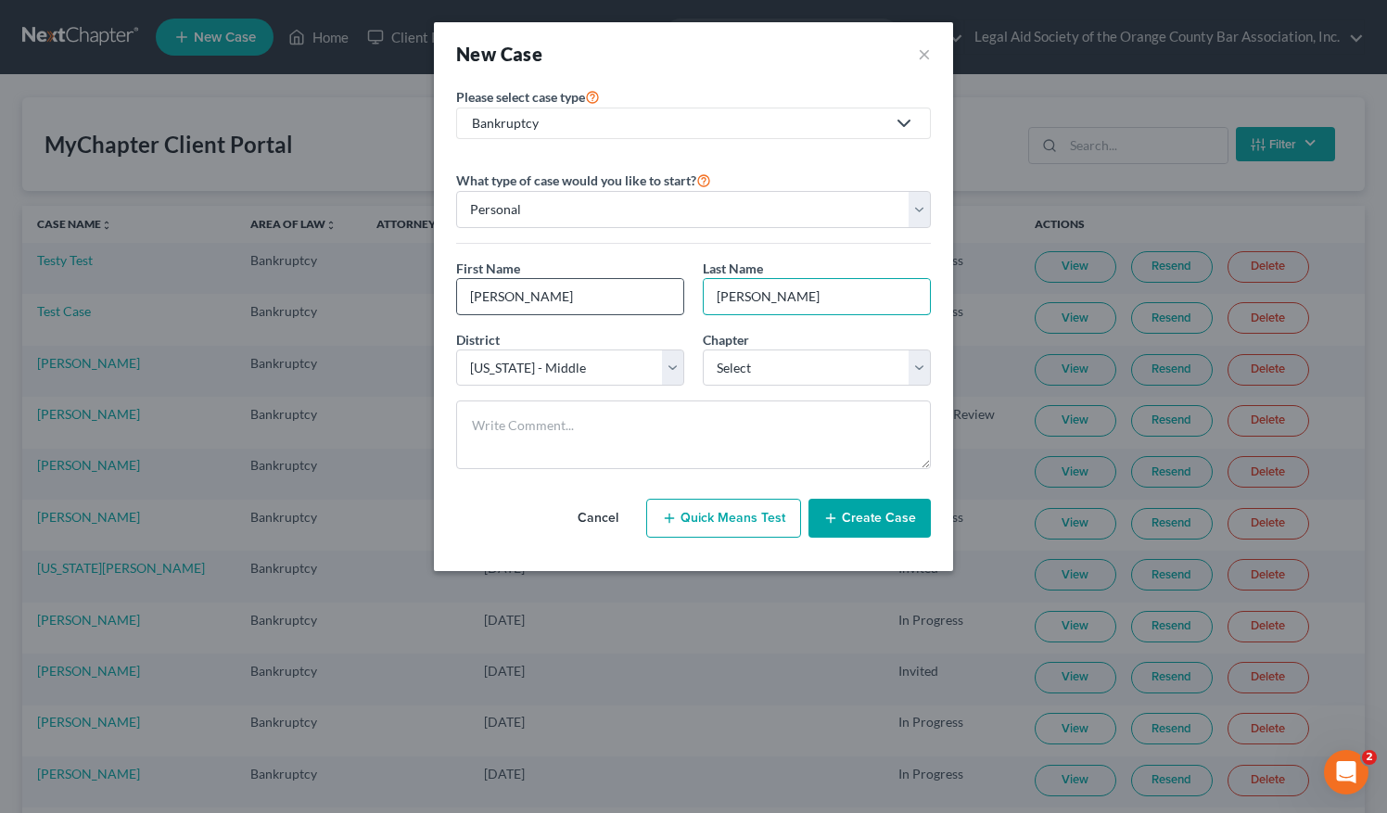
type input "[PERSON_NAME]"
drag, startPoint x: 520, startPoint y: 299, endPoint x: 635, endPoint y: 296, distance: 115.0
click at [635, 296] on input "[PERSON_NAME]" at bounding box center [570, 296] width 226 height 35
type input "[PERSON_NAME]"
drag, startPoint x: 812, startPoint y: 294, endPoint x: 667, endPoint y: 293, distance: 145.6
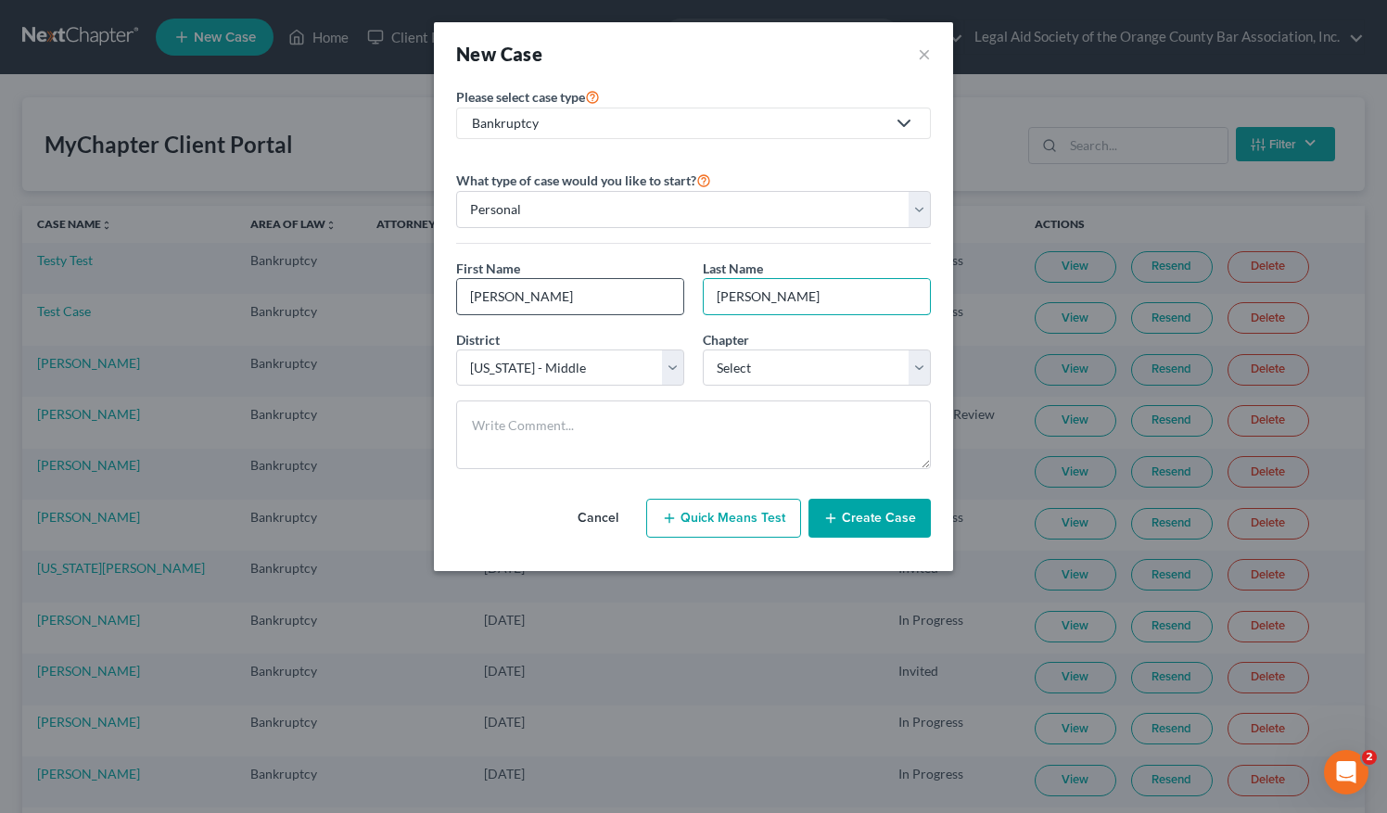
click at [667, 293] on div "First Name * [PERSON_NAME] Last Name * [PERSON_NAME]" at bounding box center [693, 294] width 493 height 71
type input "[PERSON_NAME]"
drag, startPoint x: 465, startPoint y: 295, endPoint x: 438, endPoint y: 298, distance: 27.0
click at [438, 298] on div "Please select case type * Bankruptcy Bankruptcy Civil Litigation and Disputes I…" at bounding box center [693, 328] width 519 height 486
drag, startPoint x: 710, startPoint y: 299, endPoint x: 695, endPoint y: 299, distance: 15.8
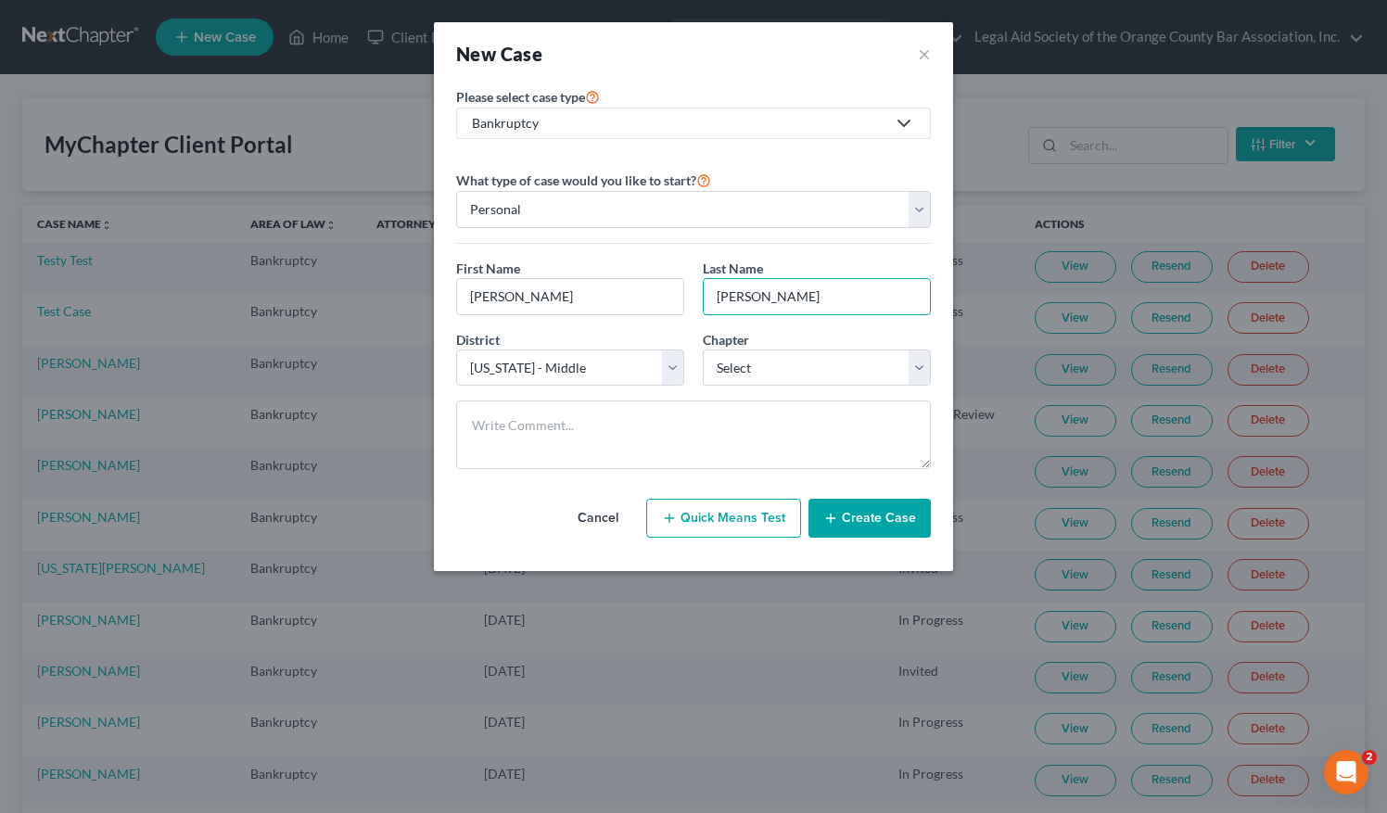
click at [695, 299] on div "Last Name * [PERSON_NAME]" at bounding box center [817, 287] width 247 height 57
click at [786, 371] on select "Select 7 11 12 13" at bounding box center [817, 368] width 228 height 37
select select "0"
click at [703, 350] on select "Select 7 11 12 13" at bounding box center [817, 368] width 228 height 37
click at [875, 522] on button "Create Case" at bounding box center [870, 518] width 122 height 39
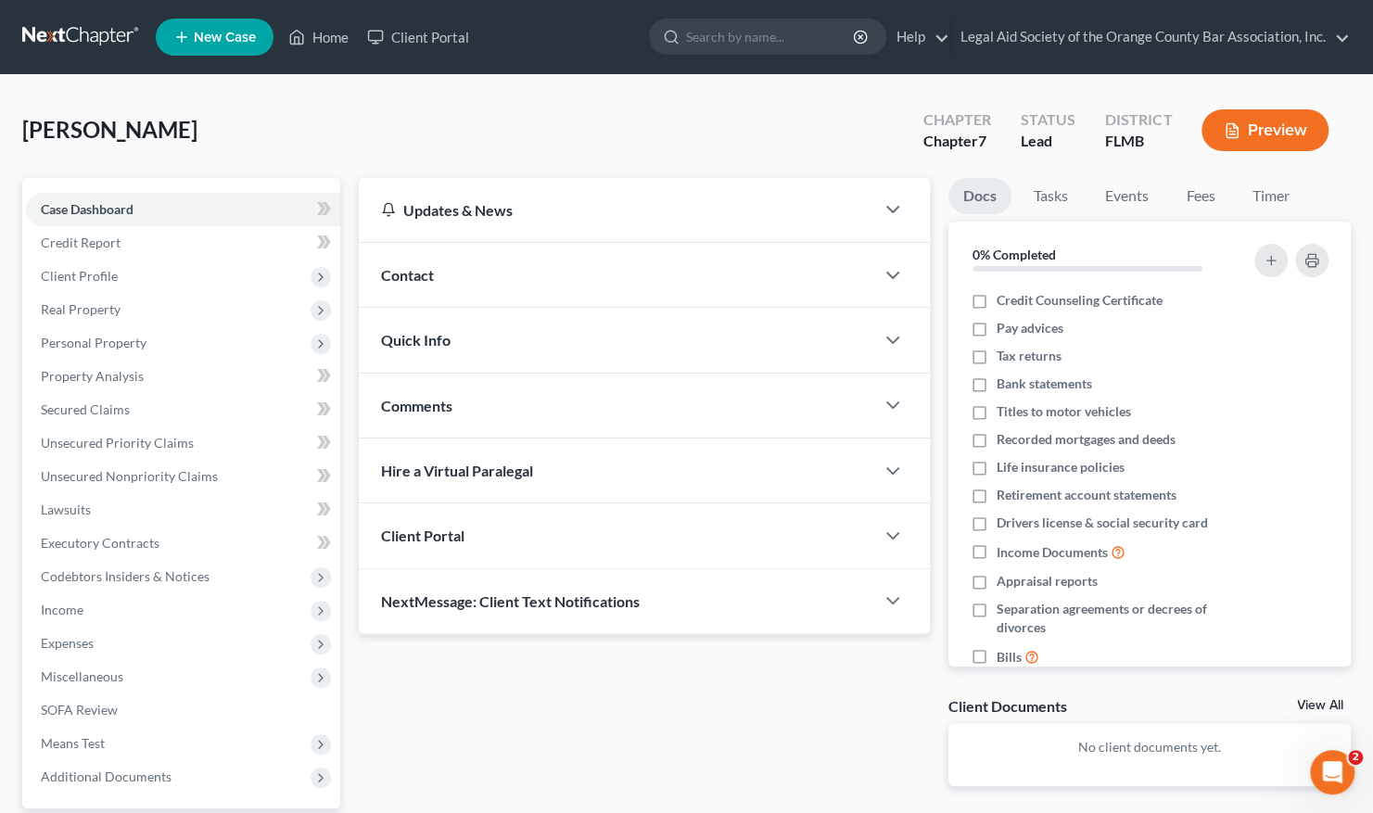
click at [532, 553] on div "Client Portal" at bounding box center [617, 536] width 516 height 64
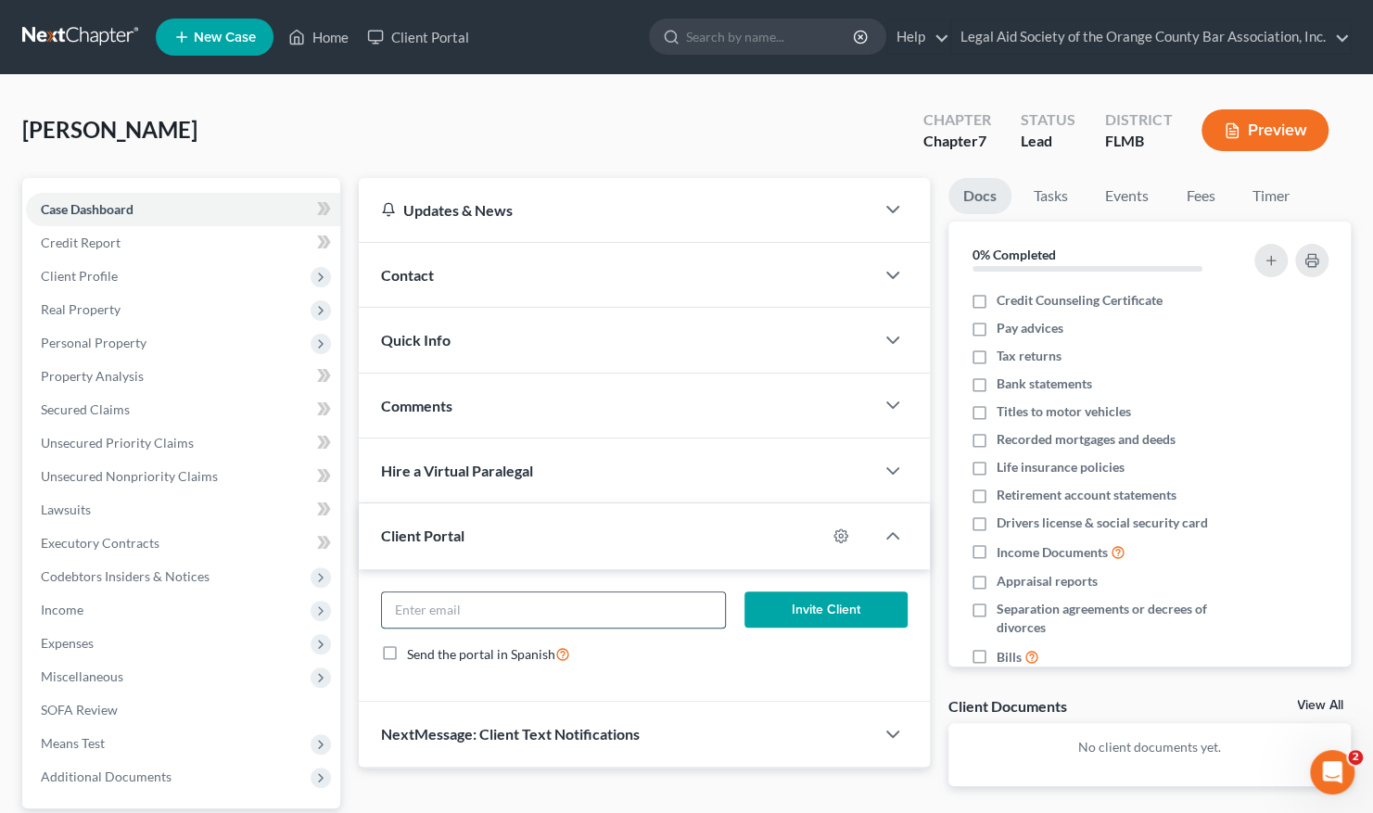
click at [414, 609] on input "email" at bounding box center [553, 610] width 343 height 35
paste input "[EMAIL_ADDRESS][DOMAIN_NAME]"
type input "[EMAIL_ADDRESS][DOMAIN_NAME]"
click at [793, 609] on button "Invite Client" at bounding box center [826, 610] width 163 height 37
